Goal: Task Accomplishment & Management: Use online tool/utility

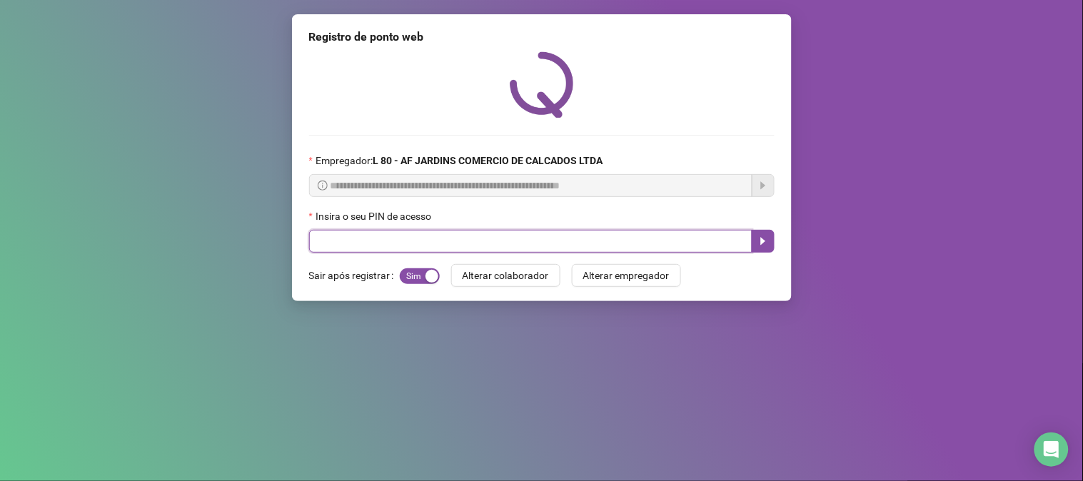
click at [589, 250] on input "text" at bounding box center [530, 241] width 443 height 23
type input "*****"
click at [754, 248] on button "button" at bounding box center [762, 241] width 23 height 23
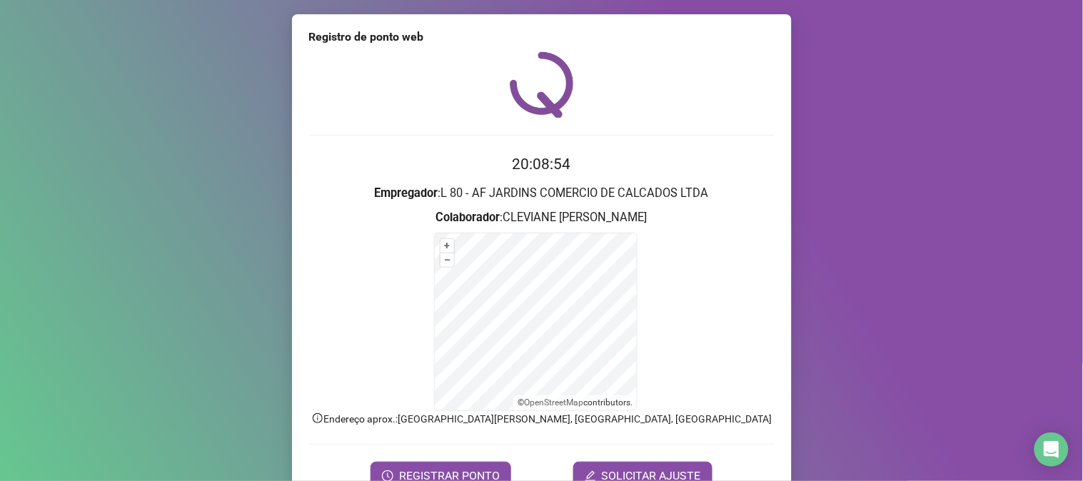
scroll to position [71, 0]
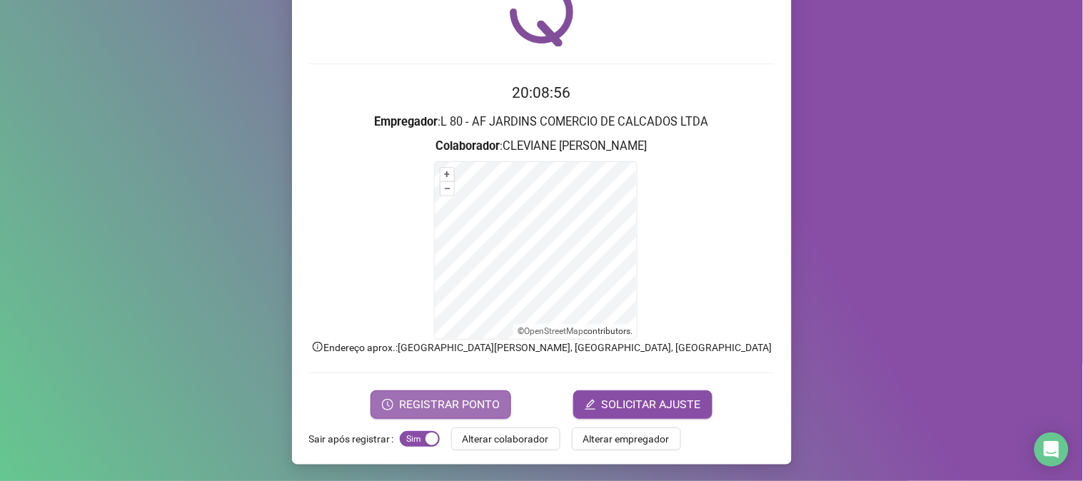
click at [452, 410] on span "REGISTRAR PONTO" at bounding box center [449, 404] width 101 height 17
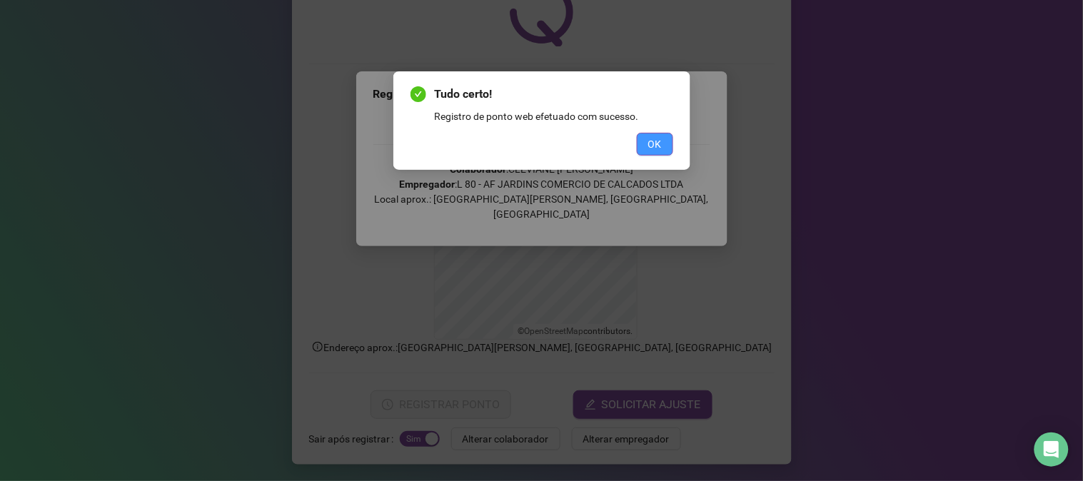
click at [662, 143] on button "OK" at bounding box center [655, 144] width 36 height 23
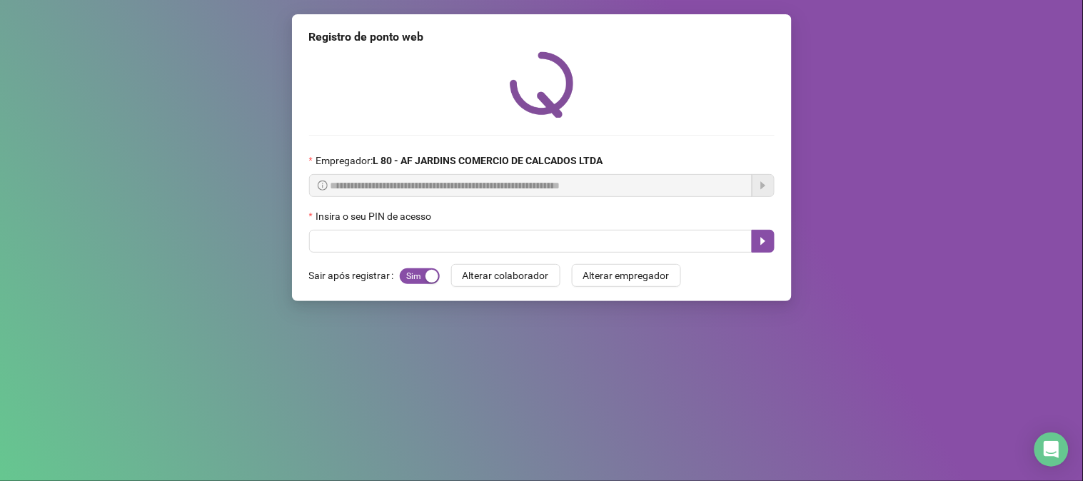
scroll to position [0, 0]
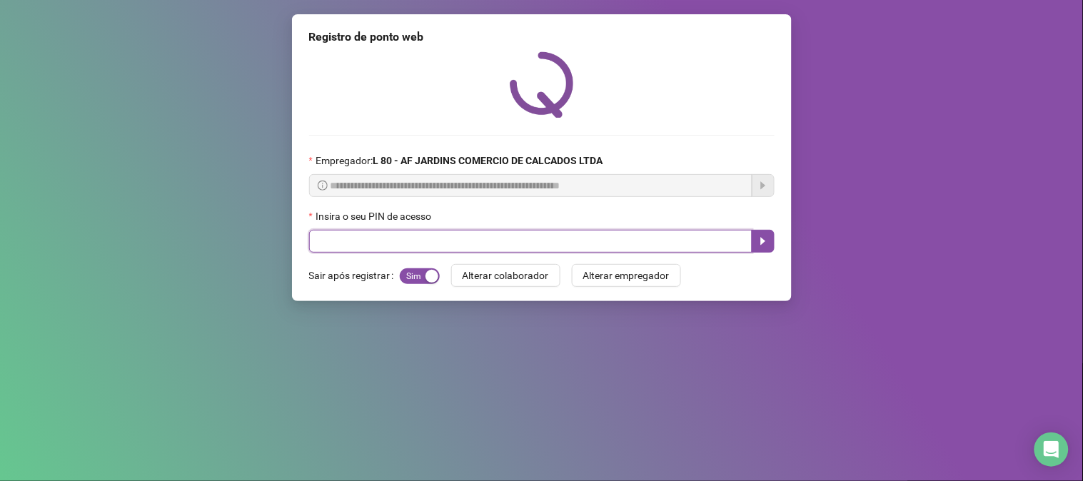
click at [654, 238] on input "text" at bounding box center [530, 241] width 443 height 23
type input "*****"
click at [771, 245] on button "button" at bounding box center [762, 241] width 23 height 23
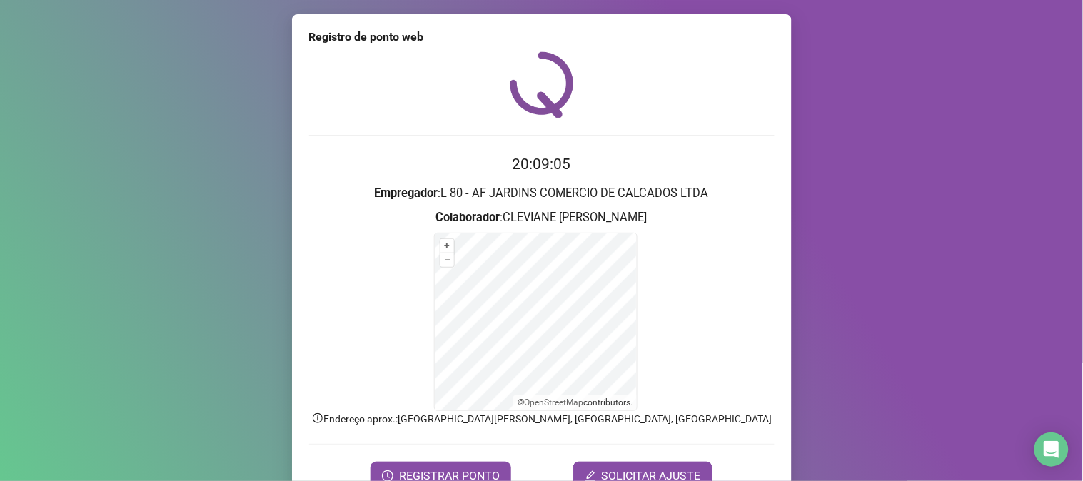
scroll to position [71, 0]
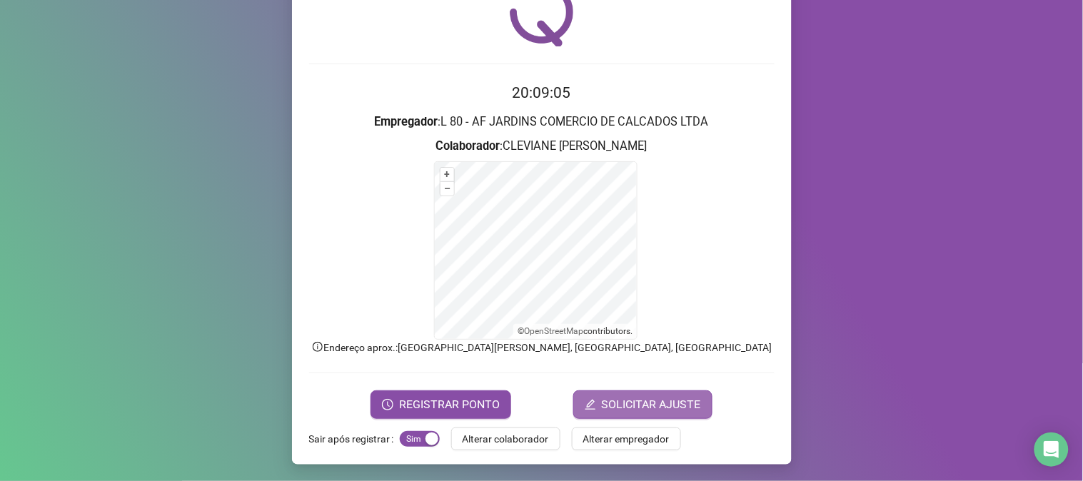
click at [684, 411] on span "SOLICITAR AJUSTE" at bounding box center [651, 404] width 99 height 17
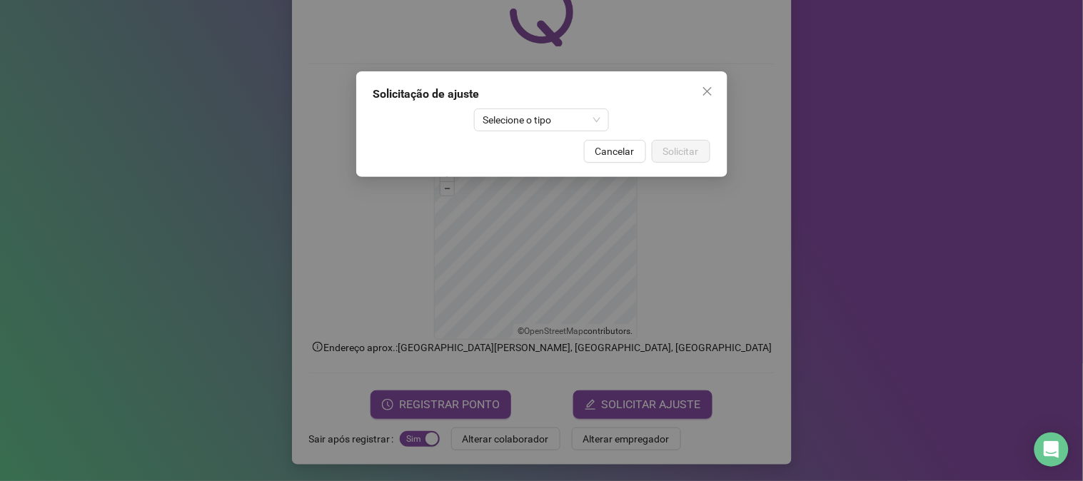
click at [546, 133] on div "Solicitação de ajuste Selecione o tipo Cancelar Solicitar" at bounding box center [541, 124] width 371 height 106
click at [543, 120] on span "Selecione o tipo" at bounding box center [541, 119] width 118 height 21
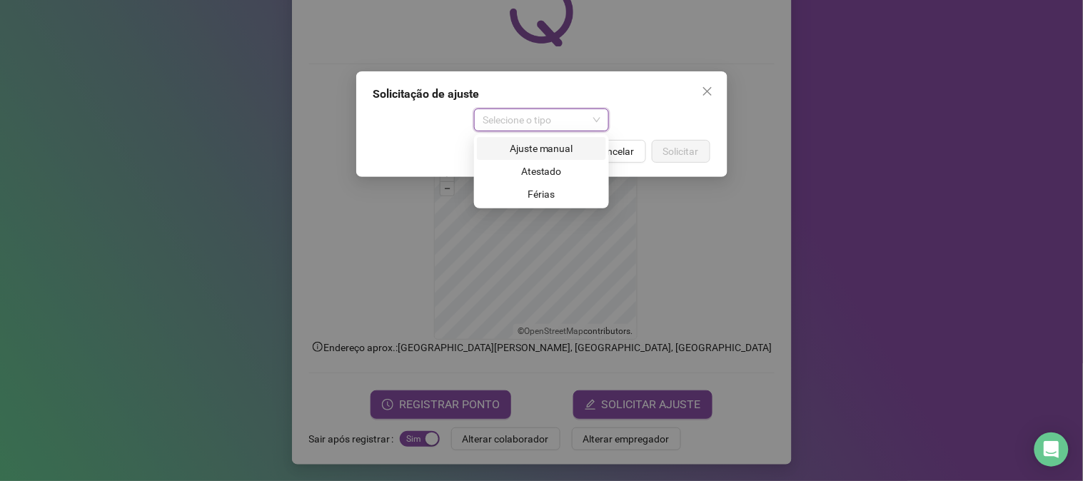
drag, startPoint x: 509, startPoint y: 158, endPoint x: 515, endPoint y: 152, distance: 8.6
click at [515, 152] on div "Ajuste manual" at bounding box center [541, 148] width 129 height 23
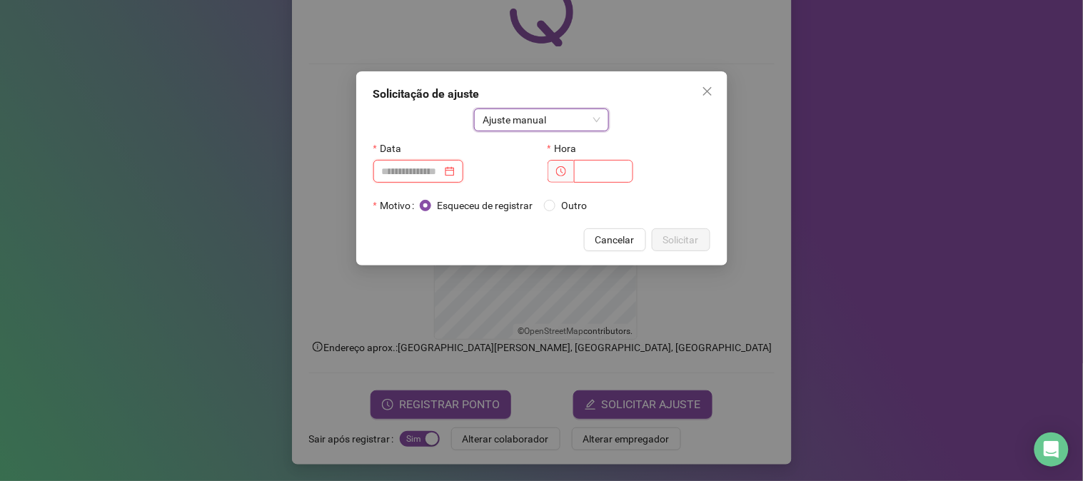
click at [442, 176] on input at bounding box center [412, 171] width 60 height 16
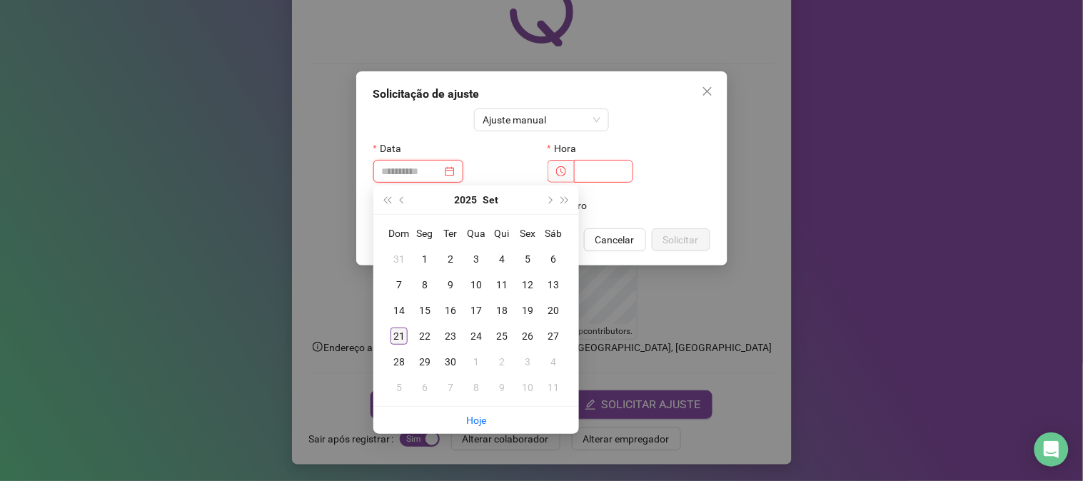
type input "**********"
click at [408, 332] on td "21" at bounding box center [399, 336] width 26 height 26
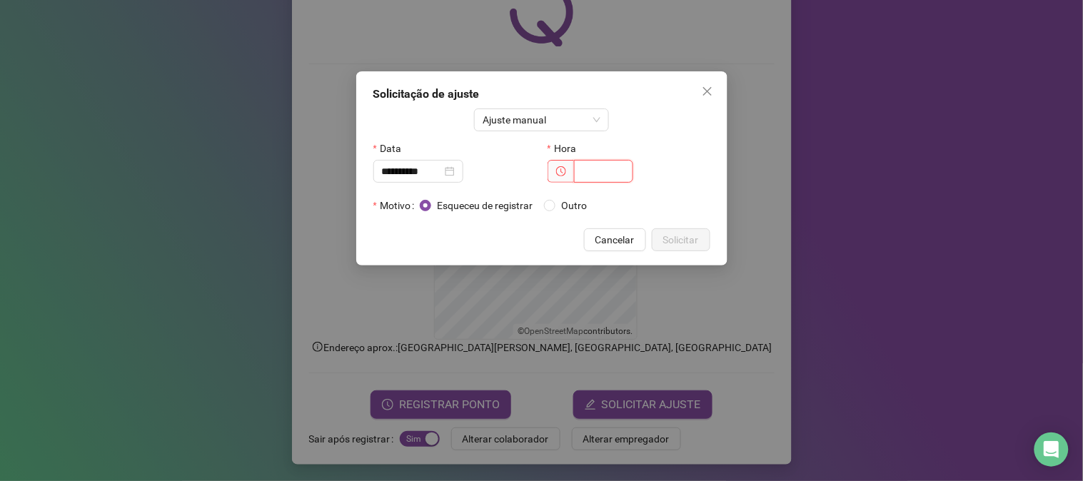
click at [603, 169] on input "text" at bounding box center [603, 171] width 59 height 23
type input "*****"
click at [667, 245] on span "Solicitar" at bounding box center [681, 240] width 36 height 16
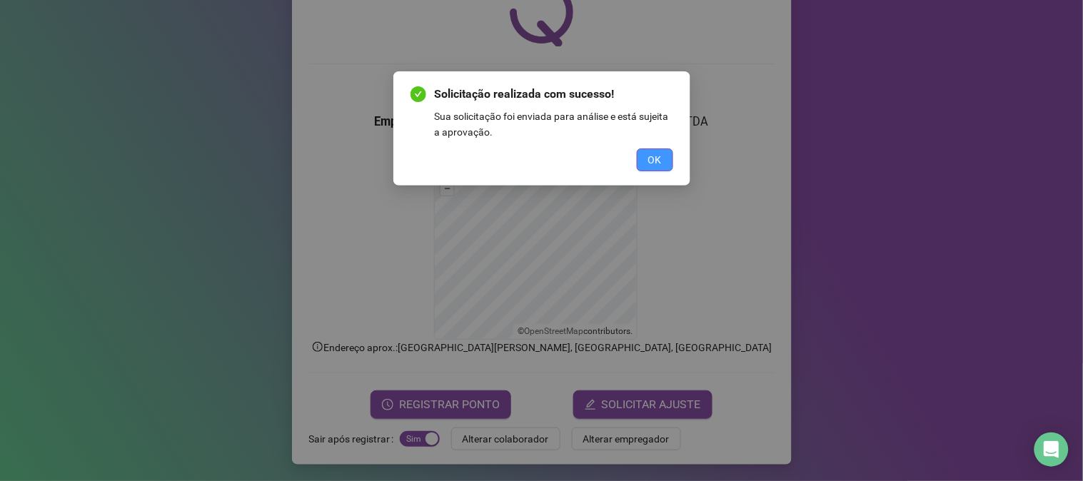
click at [647, 159] on button "OK" at bounding box center [655, 159] width 36 height 23
